Goal: Task Accomplishment & Management: Manage account settings

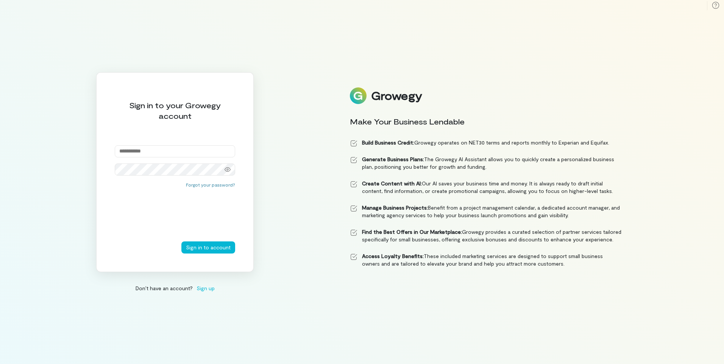
click at [163, 153] on input "email" at bounding box center [175, 151] width 120 height 12
type input "**********"
click at [181, 242] on button "Sign in to account" at bounding box center [208, 248] width 54 height 12
click at [227, 184] on button "Forgot your password?" at bounding box center [210, 185] width 49 height 6
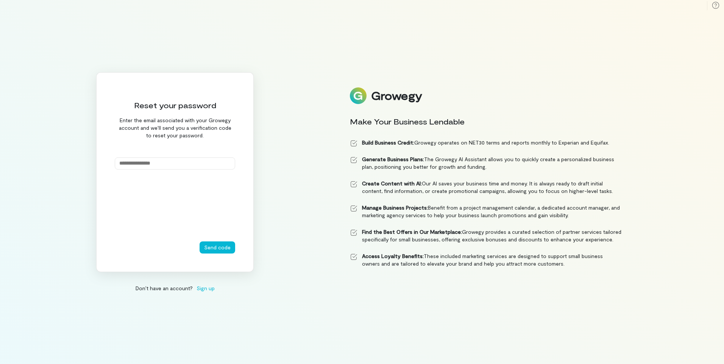
click at [168, 164] on input "email" at bounding box center [175, 163] width 120 height 12
type input "**********"
click at [217, 249] on button "Send code" at bounding box center [218, 248] width 36 height 12
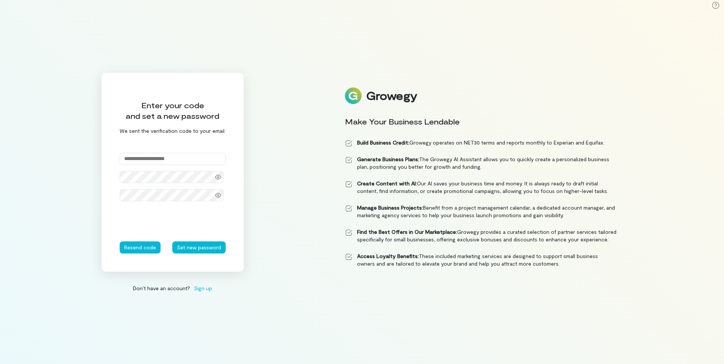
click at [182, 161] on input "text" at bounding box center [173, 159] width 106 height 12
type input "******"
click at [172, 242] on button "Set new password" at bounding box center [198, 248] width 53 height 12
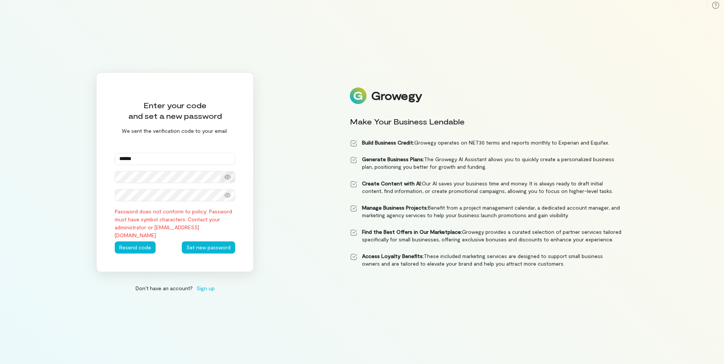
click at [228, 179] on icon at bounding box center [228, 177] width 6 height 6
click at [226, 196] on icon at bounding box center [228, 195] width 6 height 6
click at [213, 245] on button "Set new password" at bounding box center [208, 248] width 53 height 12
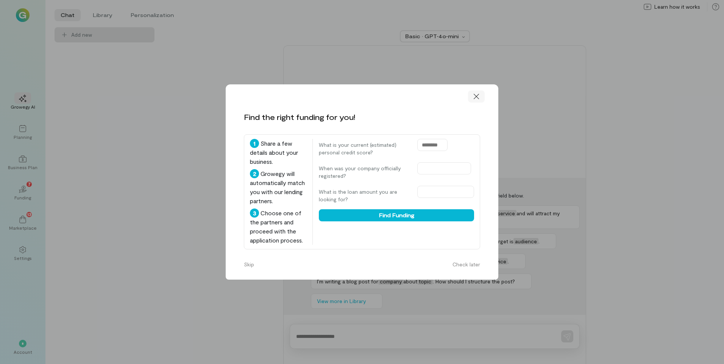
click at [477, 99] on icon at bounding box center [476, 97] width 8 height 8
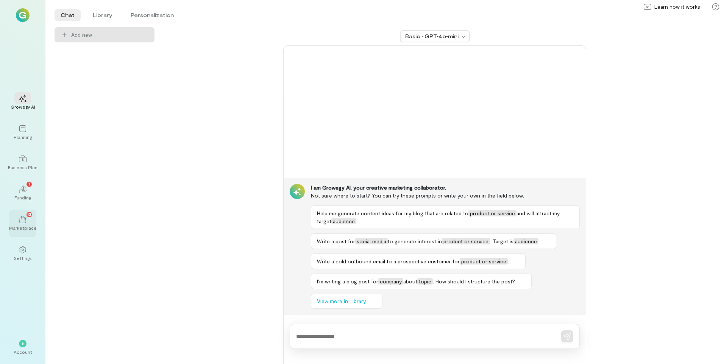
click at [23, 222] on icon at bounding box center [23, 220] width 8 height 8
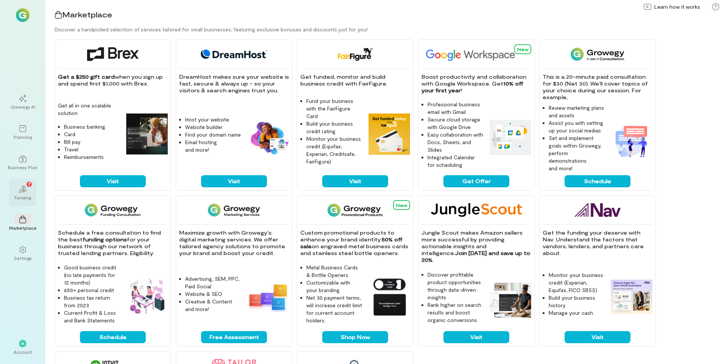
click at [23, 194] on div "02 7" at bounding box center [22, 188] width 17 height 11
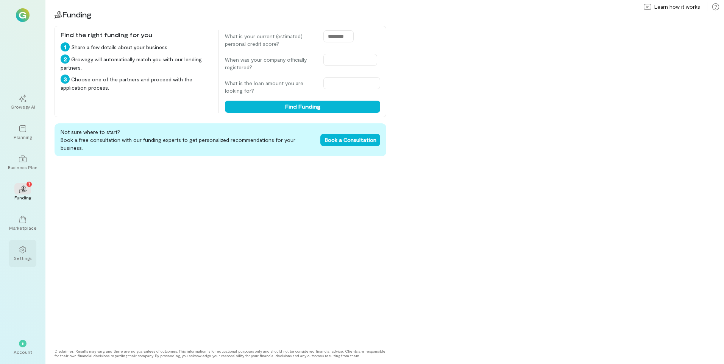
click at [21, 250] on icon at bounding box center [23, 250] width 8 height 8
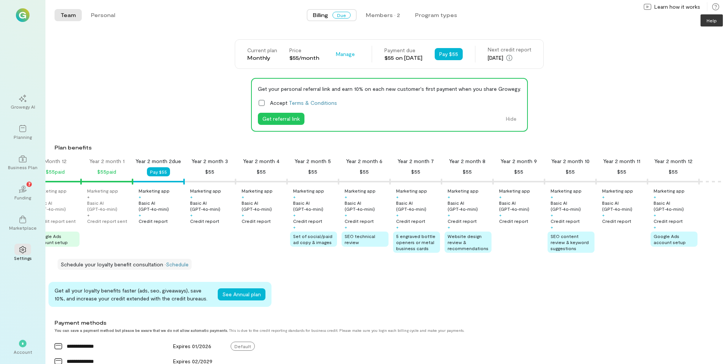
click at [715, 6] on icon at bounding box center [716, 7] width 8 height 8
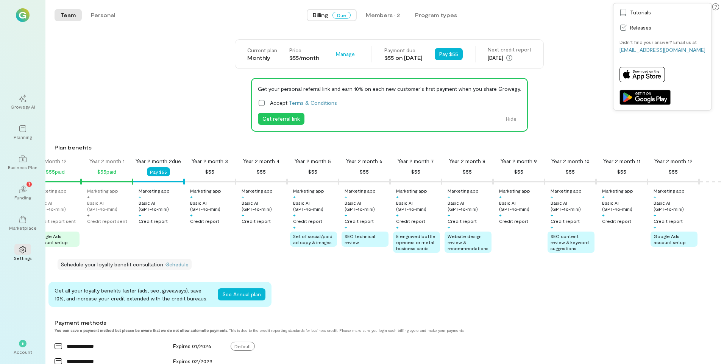
click at [24, 17] on img at bounding box center [23, 15] width 14 height 14
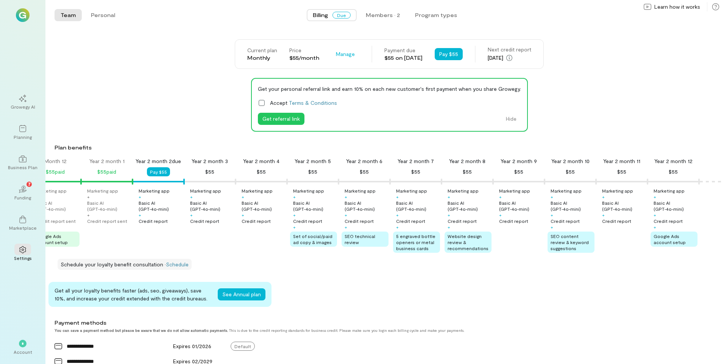
click at [24, 17] on img at bounding box center [23, 15] width 14 height 14
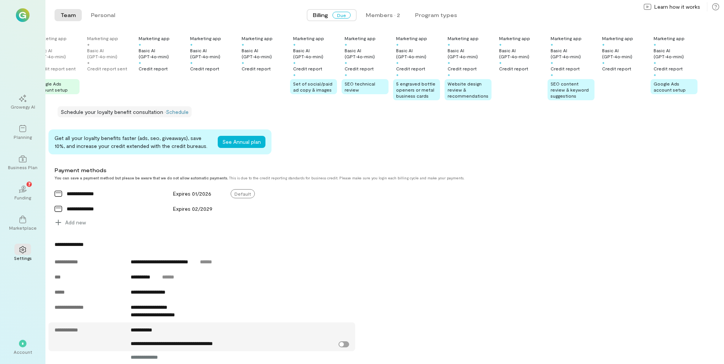
scroll to position [189, 0]
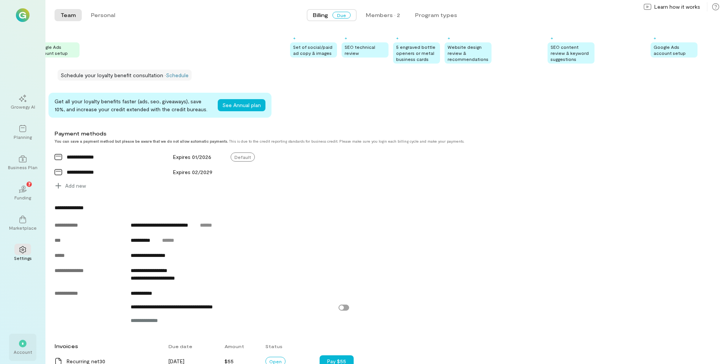
click at [19, 345] on div "*" at bounding box center [23, 344] width 8 height 8
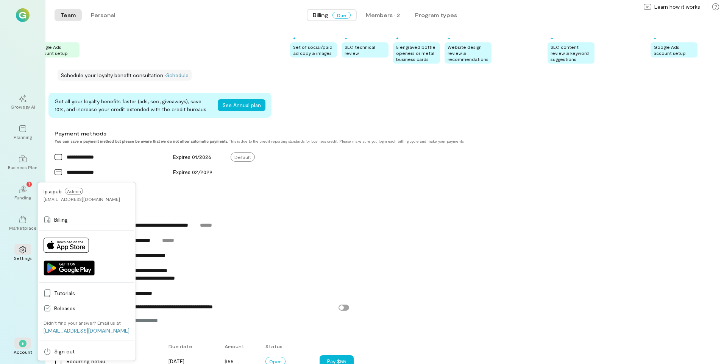
click at [75, 191] on span "Admin" at bounding box center [74, 191] width 18 height 7
click at [58, 192] on span "lp.aipub" at bounding box center [53, 191] width 18 height 6
click at [60, 198] on div "[EMAIL_ADDRESS][DOMAIN_NAME]" at bounding box center [82, 199] width 76 height 6
click at [61, 219] on span "Billing" at bounding box center [91, 220] width 75 height 8
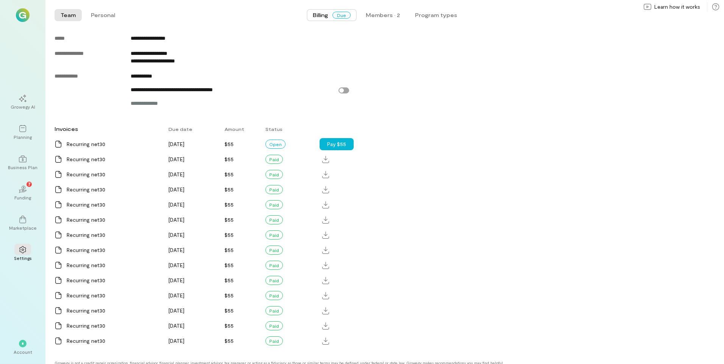
scroll to position [424, 0]
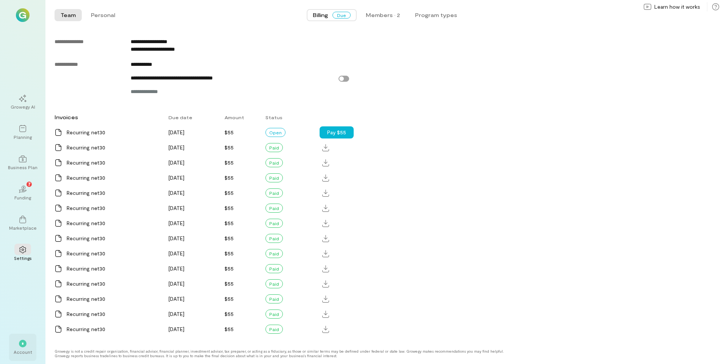
click at [24, 340] on div "*" at bounding box center [23, 344] width 8 height 8
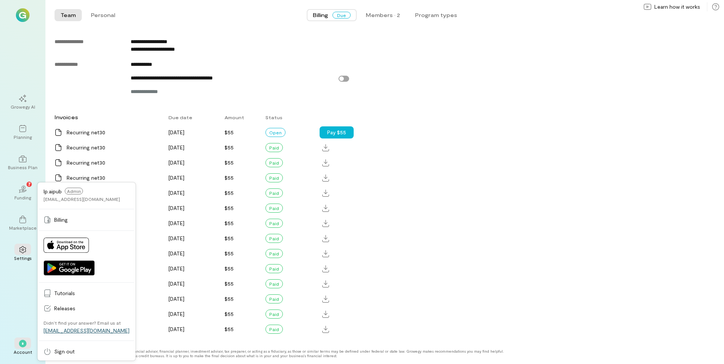
click at [73, 331] on link "[EMAIL_ADDRESS][DOMAIN_NAME]" at bounding box center [87, 330] width 86 height 6
click at [470, 153] on div "Invoices Due date Amount Status Recurring net30 [DATE] $55 Open Pay $55 Recurri…" at bounding box center [356, 223] width 602 height 227
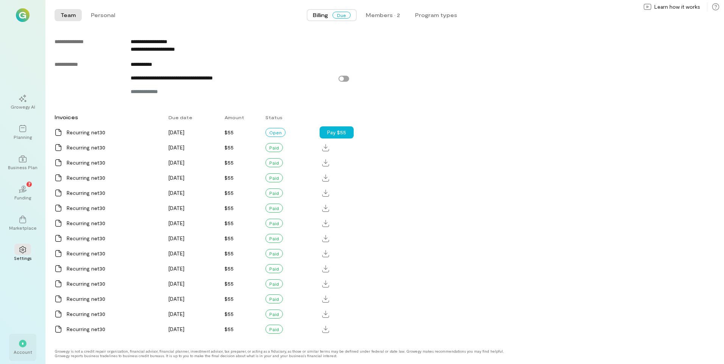
click at [25, 343] on div "*" at bounding box center [23, 344] width 8 height 8
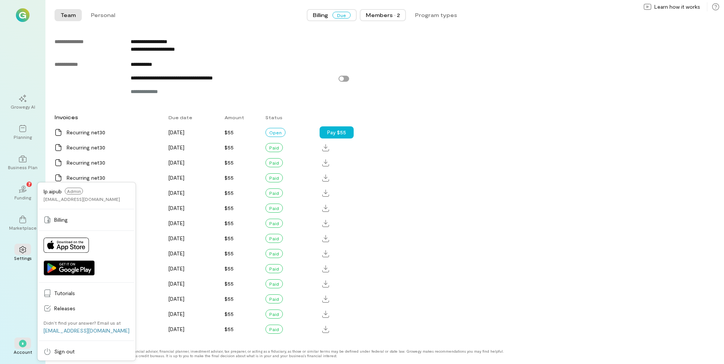
click at [389, 16] on div "Members · 2" at bounding box center [383, 15] width 34 height 8
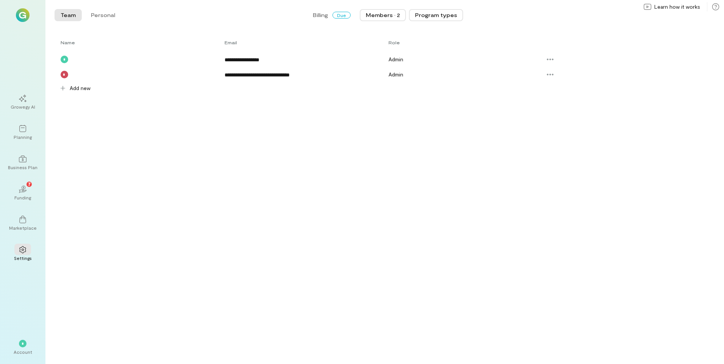
click at [440, 13] on button "Program types" at bounding box center [436, 15] width 54 height 12
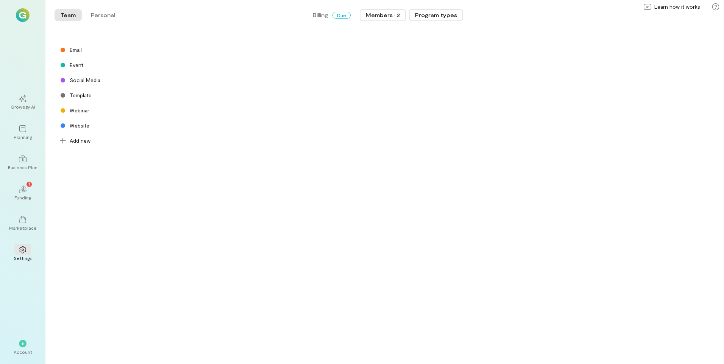
click at [396, 13] on div "Members · 2" at bounding box center [383, 15] width 34 height 8
